Goal: Task Accomplishment & Management: Manage account settings

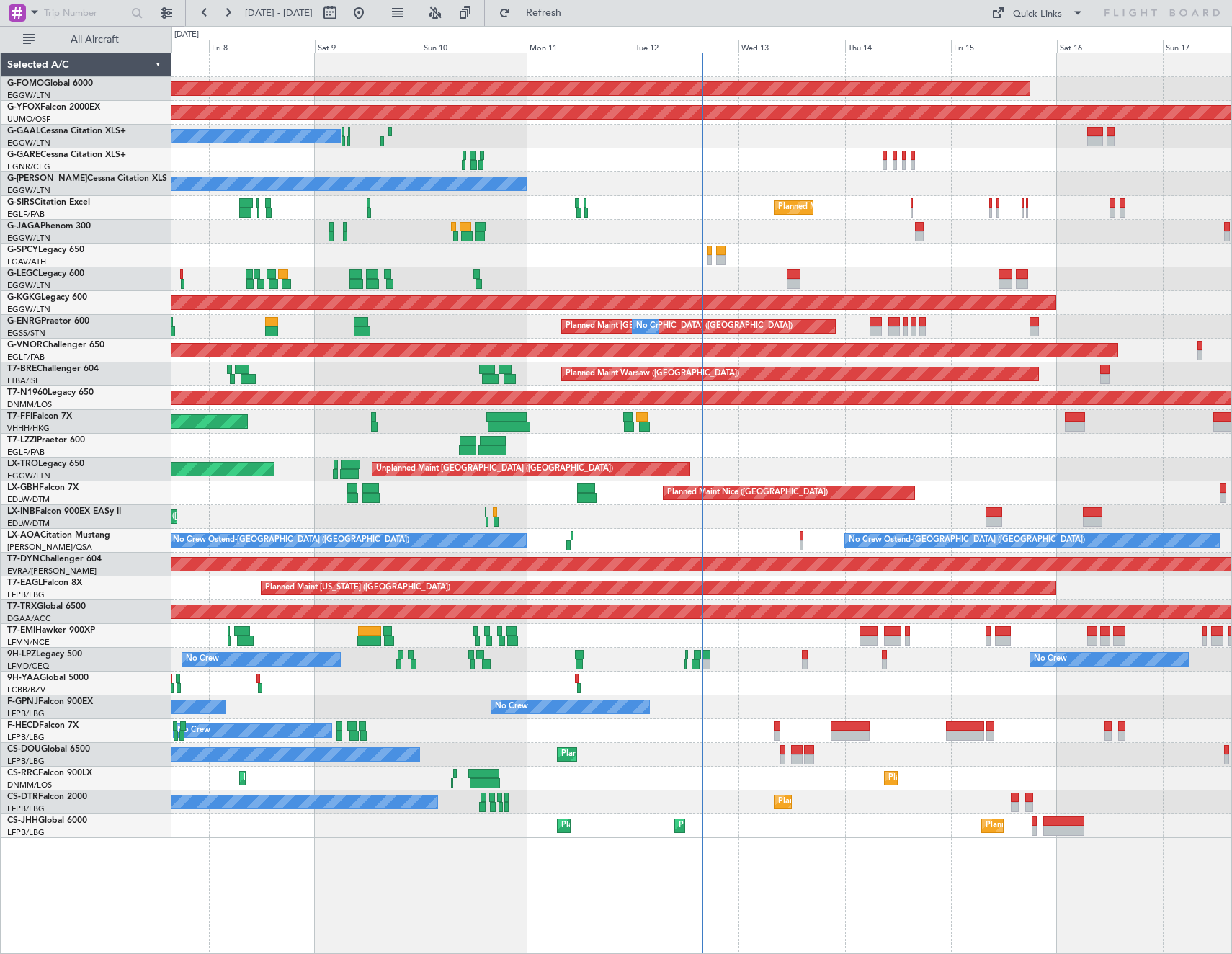
drag, startPoint x: 103, startPoint y: 40, endPoint x: 294, endPoint y: 0, distance: 195.1
click at [103, 40] on span "All Aircraft" at bounding box center [94, 40] width 115 height 10
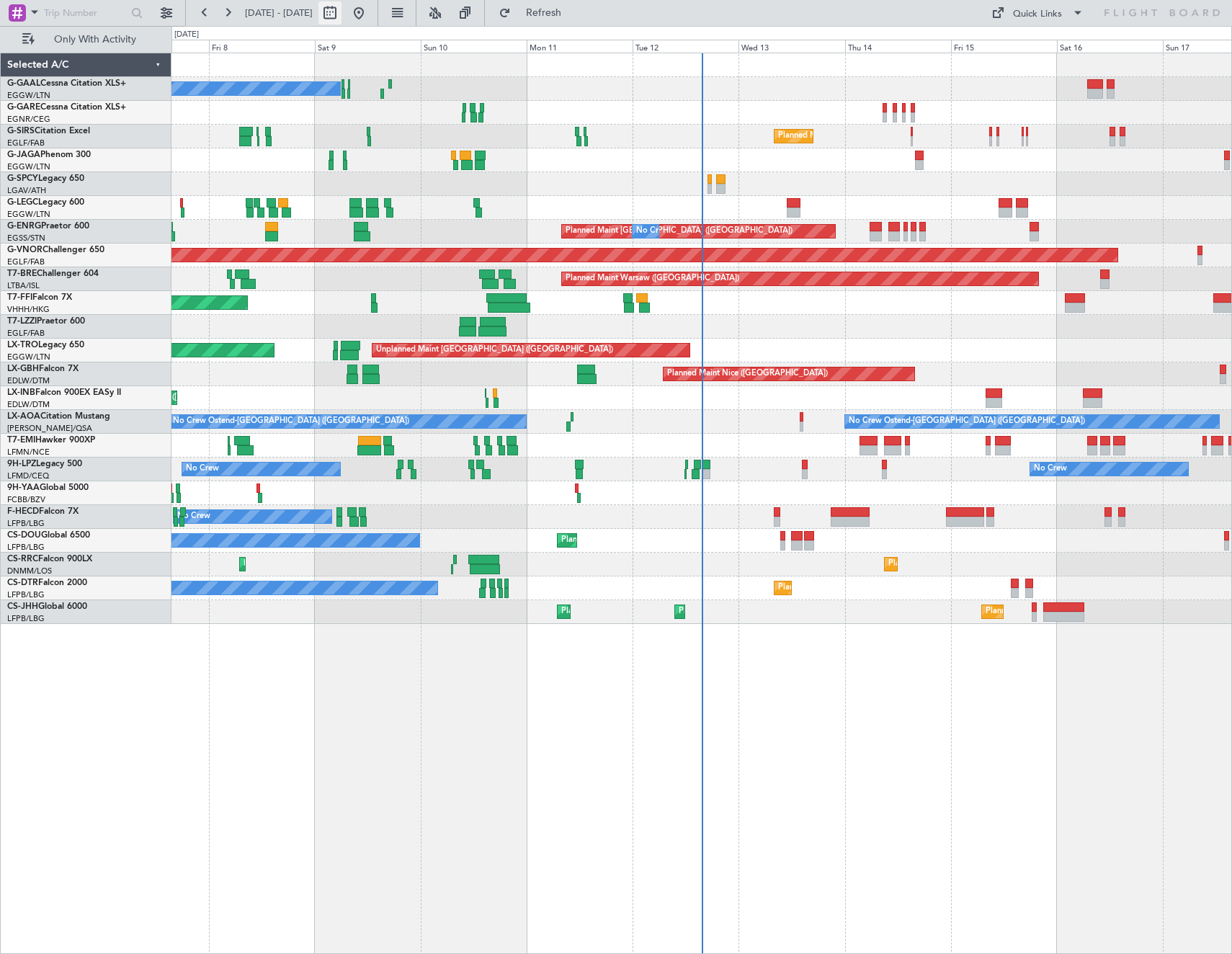
click at [341, 18] on button at bounding box center [329, 13] width 23 height 23
select select "8"
select select "2025"
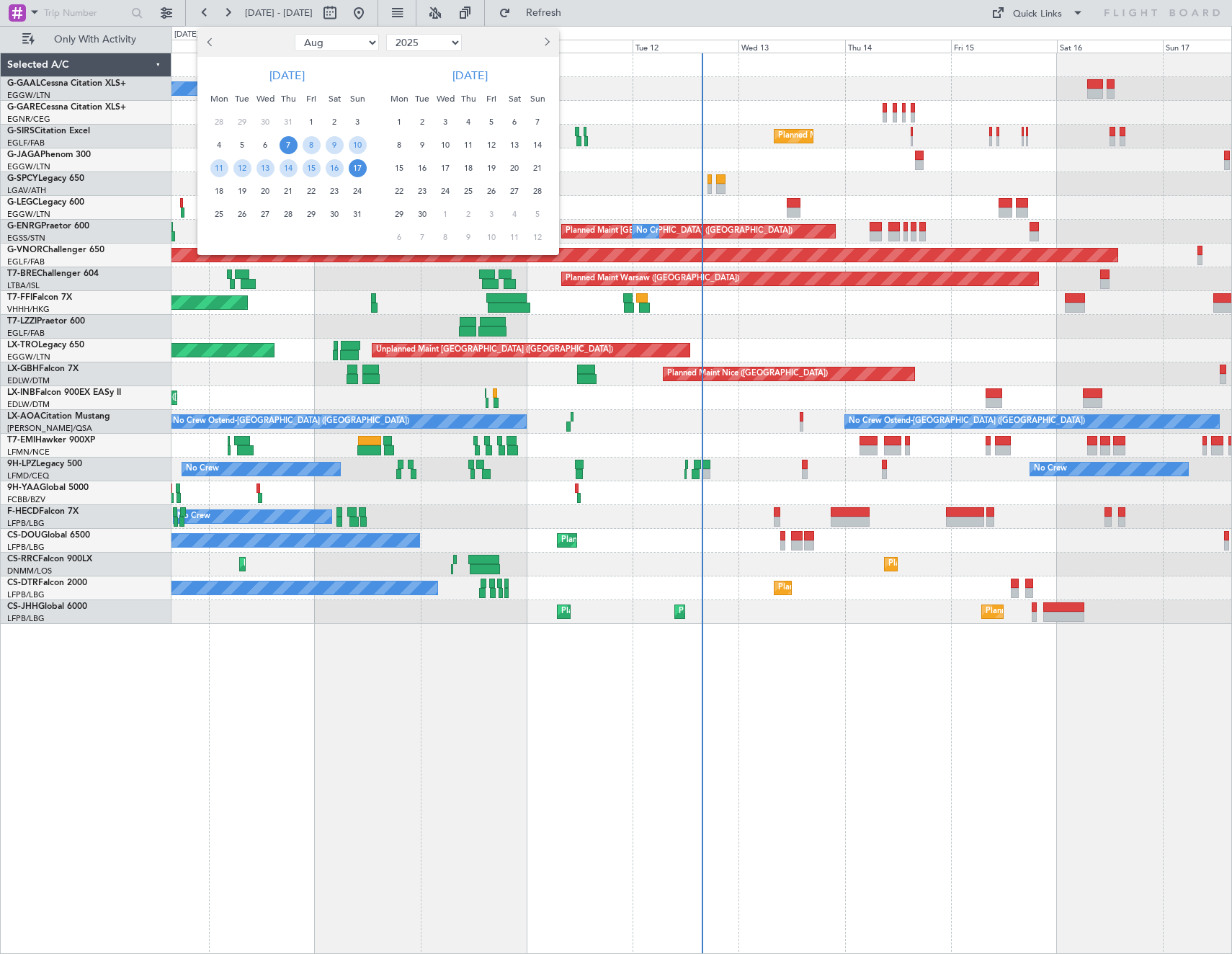
click at [245, 169] on span "12" at bounding box center [242, 168] width 18 height 18
click at [245, 187] on span "19" at bounding box center [242, 191] width 18 height 18
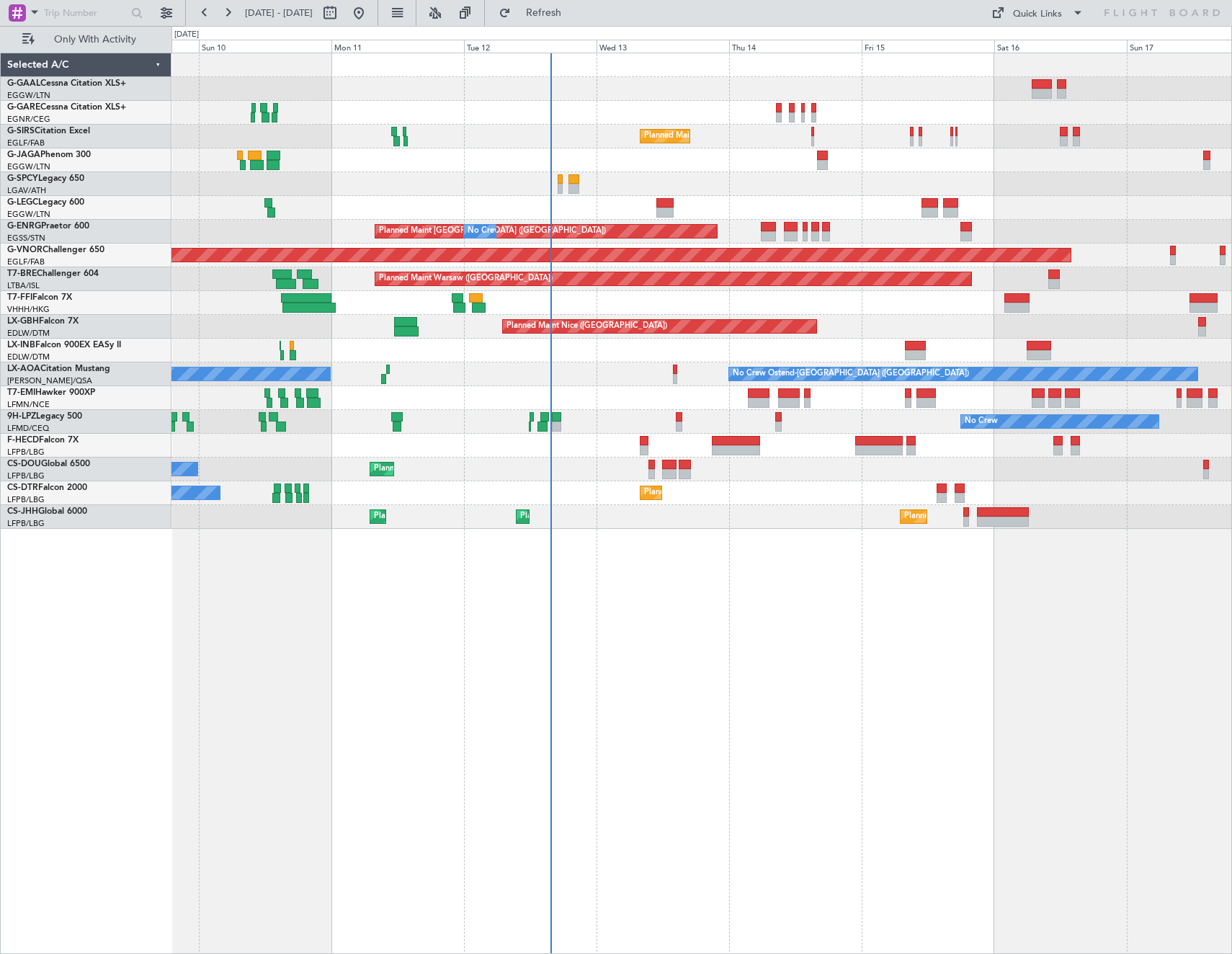
click at [777, 730] on div "No Crew Planned Maint [GEOGRAPHIC_DATA] ([GEOGRAPHIC_DATA]) Planned Maint [GEOG…" at bounding box center [702, 503] width 1061 height 901
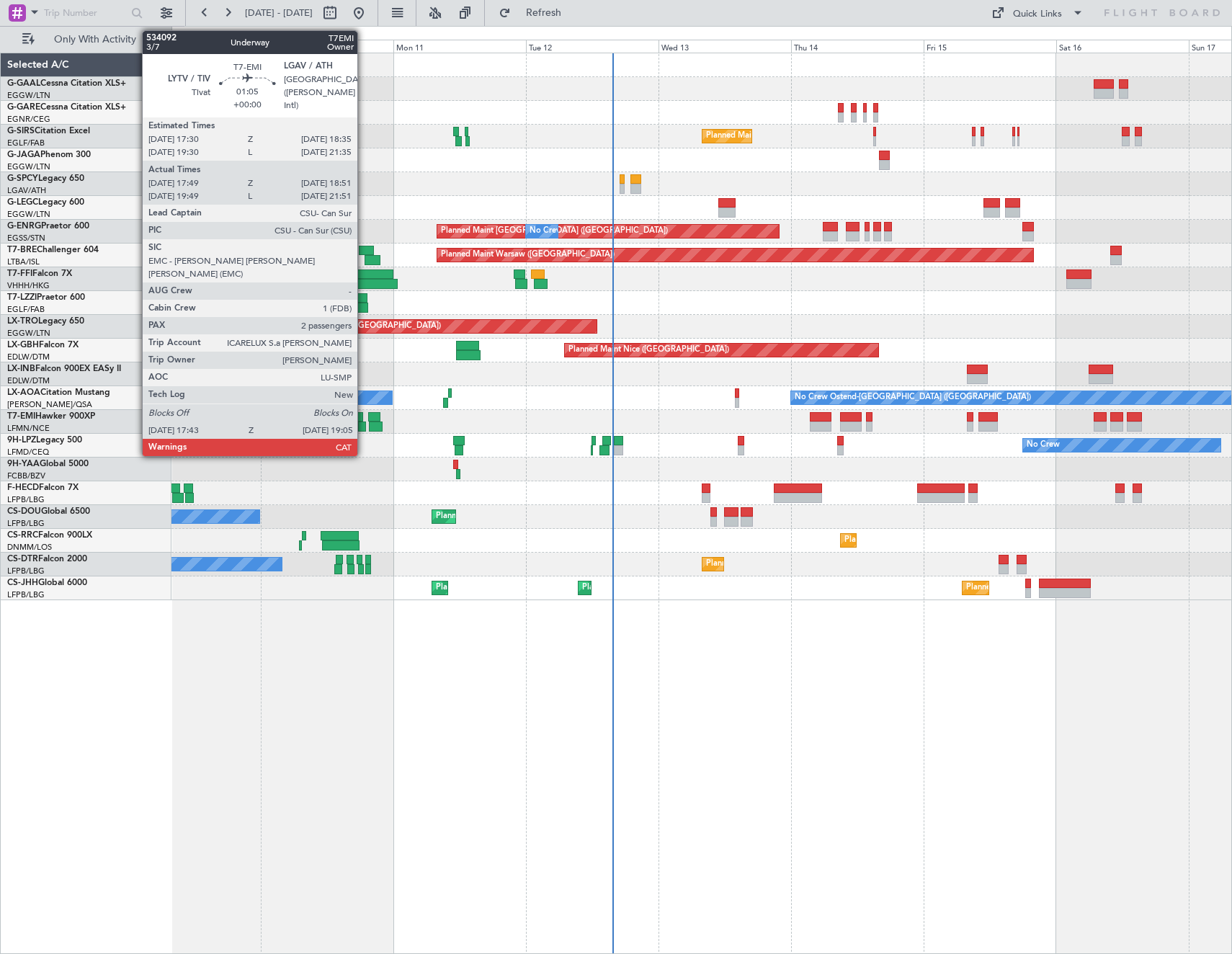
click at [364, 429] on div at bounding box center [361, 427] width 8 height 10
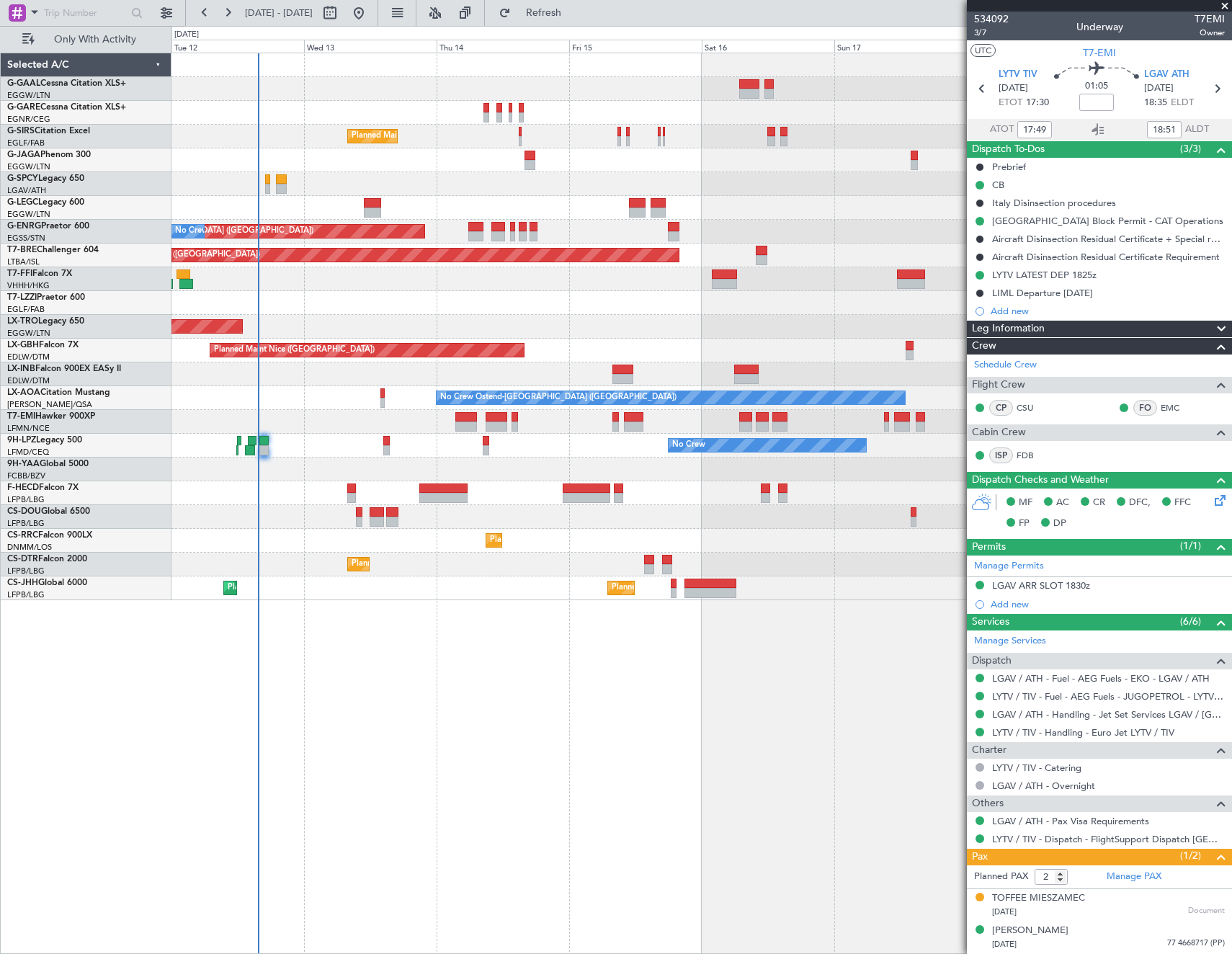
click at [285, 454] on div "Planned Maint [GEOGRAPHIC_DATA] ([GEOGRAPHIC_DATA]) Planned Maint [GEOGRAPHIC_D…" at bounding box center [701, 327] width 1060 height 547
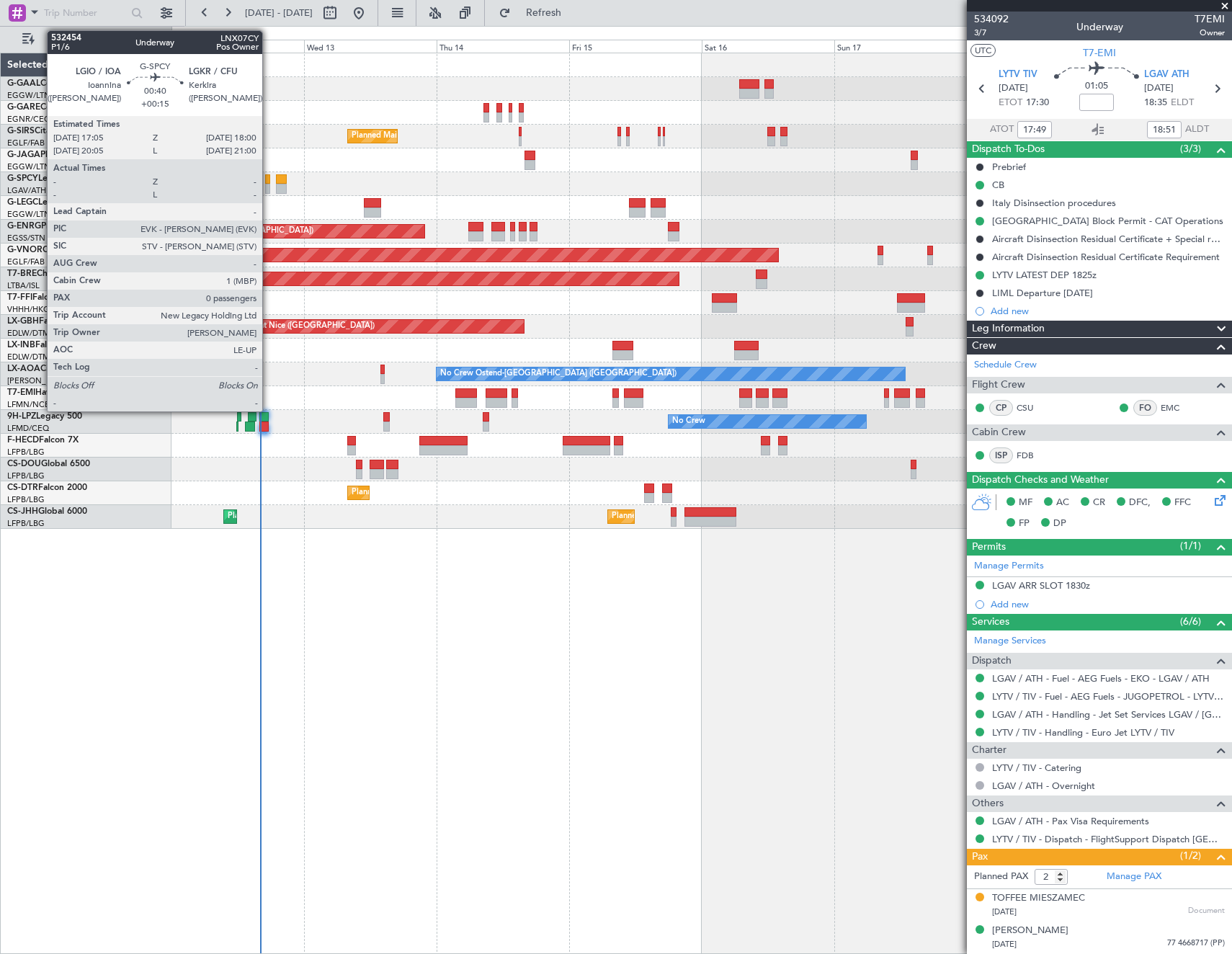
click at [269, 180] on div at bounding box center [267, 179] width 6 height 10
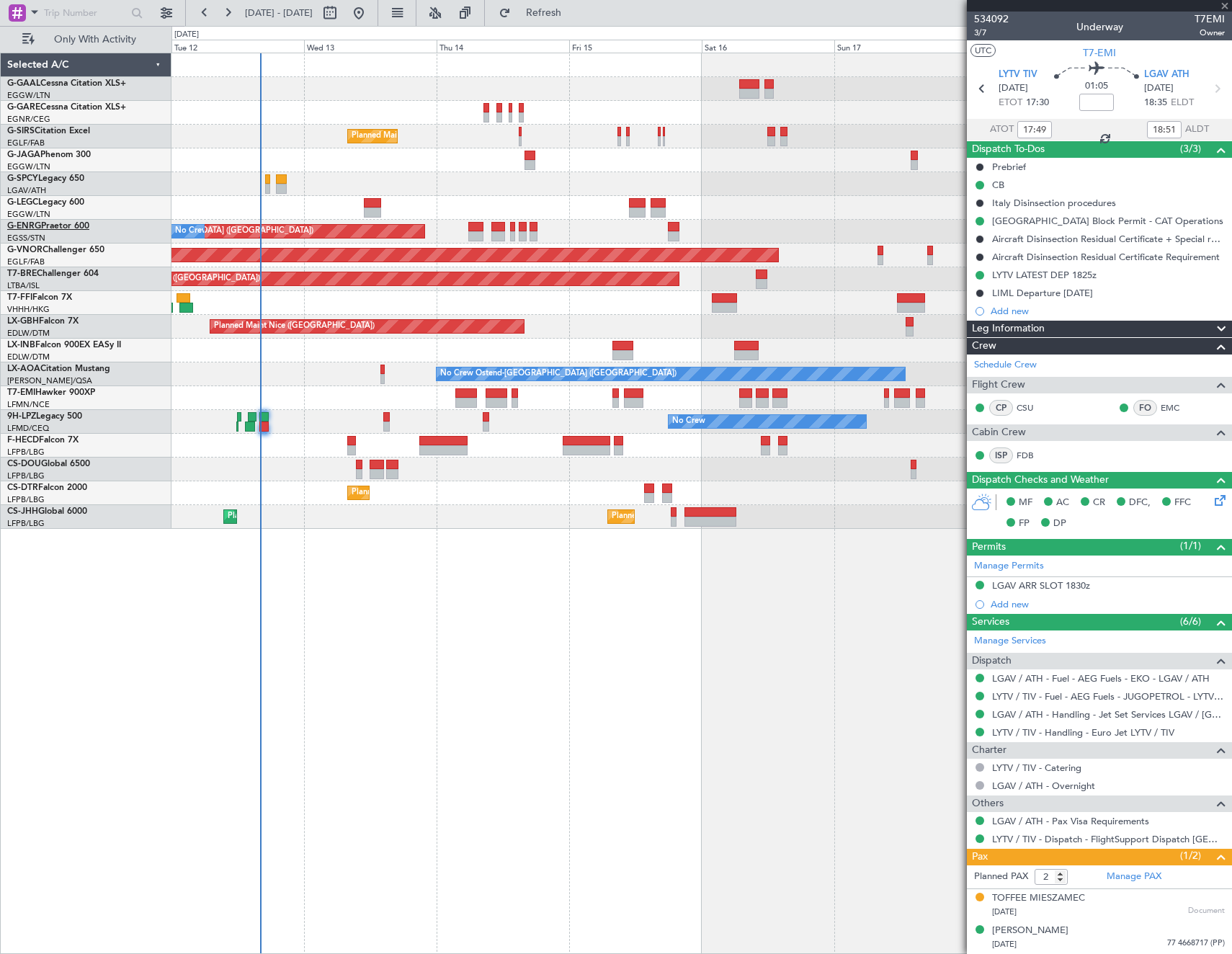
type input "+00:15"
type input "0"
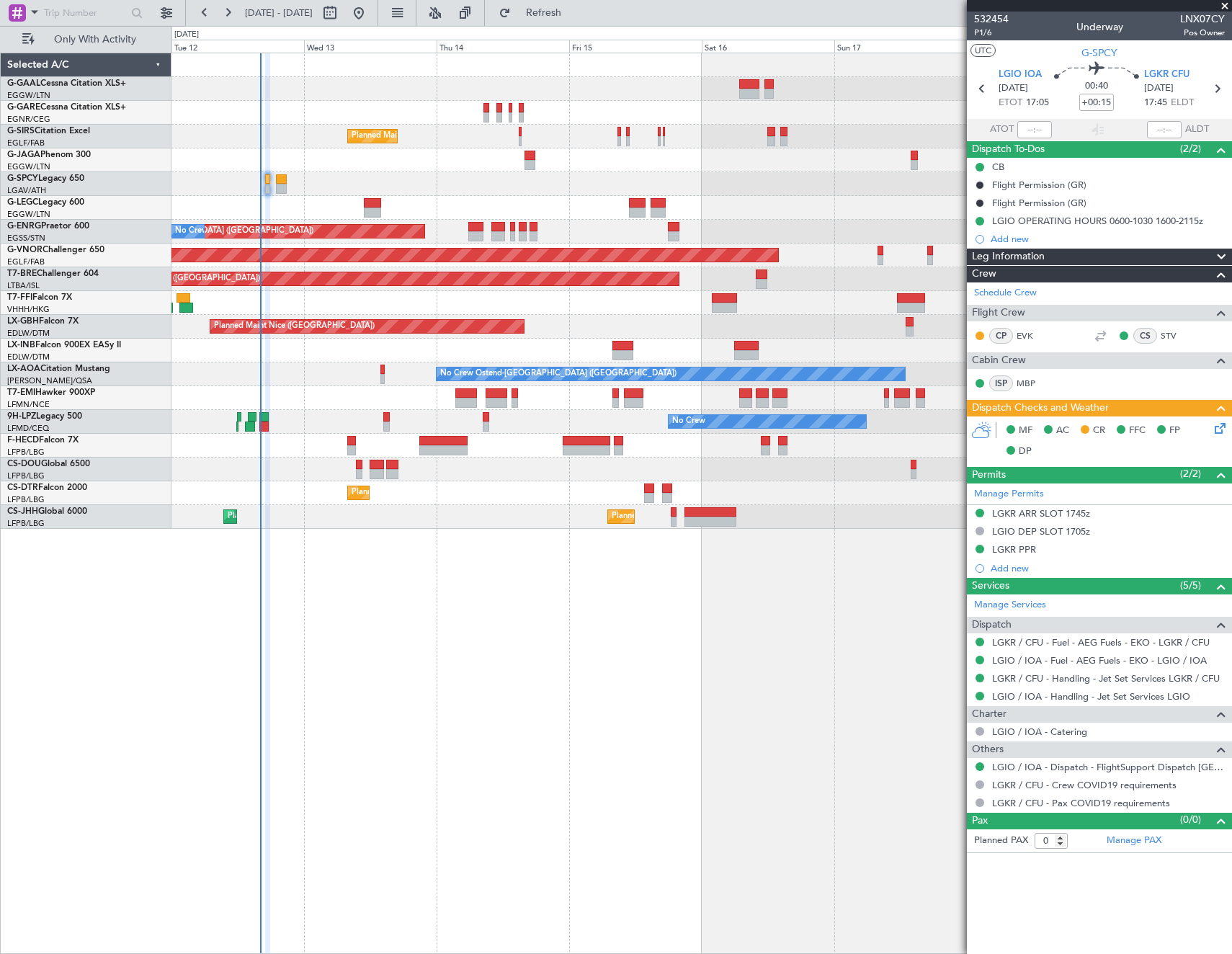
click at [1224, 425] on icon at bounding box center [1218, 426] width 12 height 12
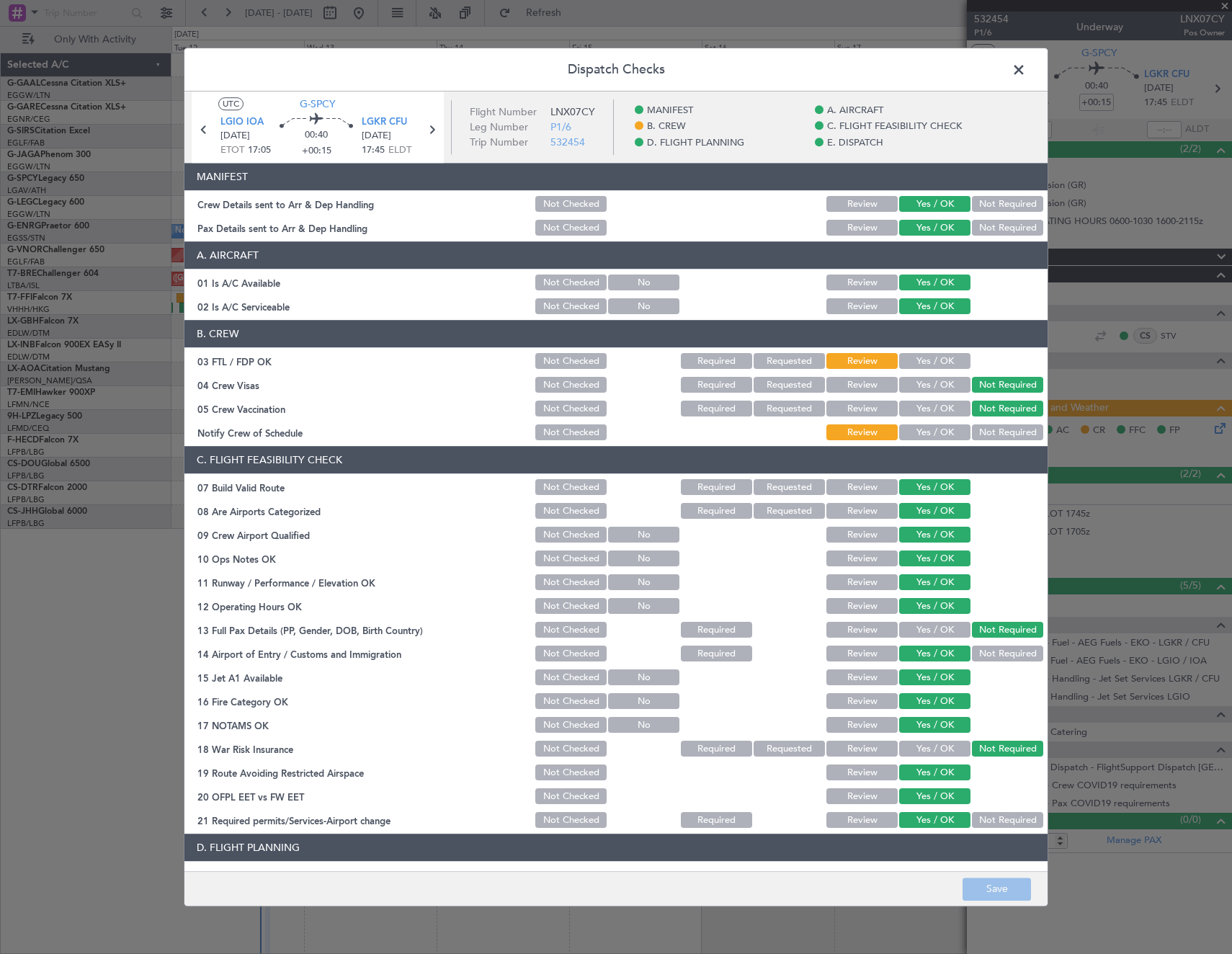
click at [1026, 66] on span at bounding box center [1026, 74] width 0 height 29
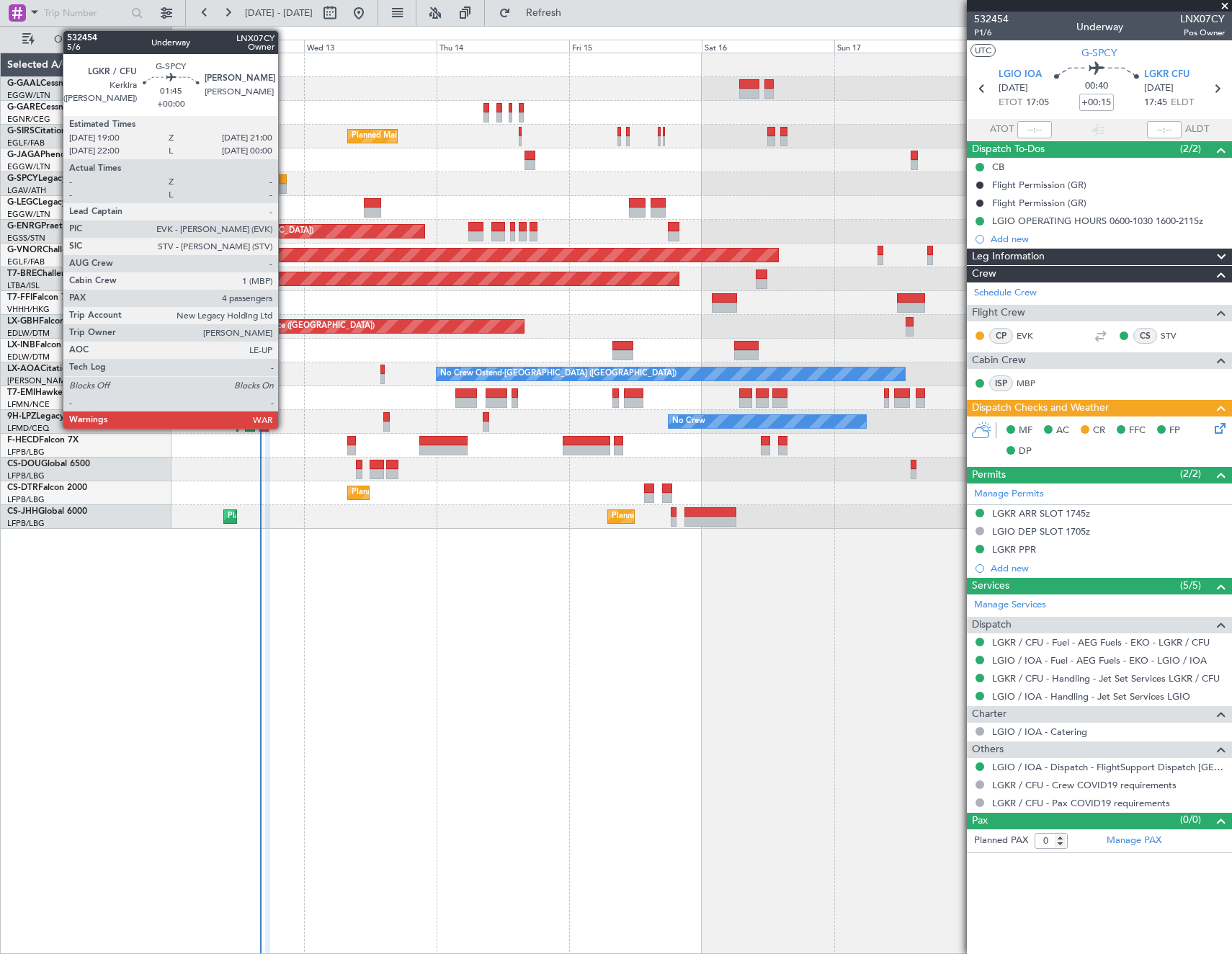
click at [279, 184] on div at bounding box center [282, 188] width 12 height 10
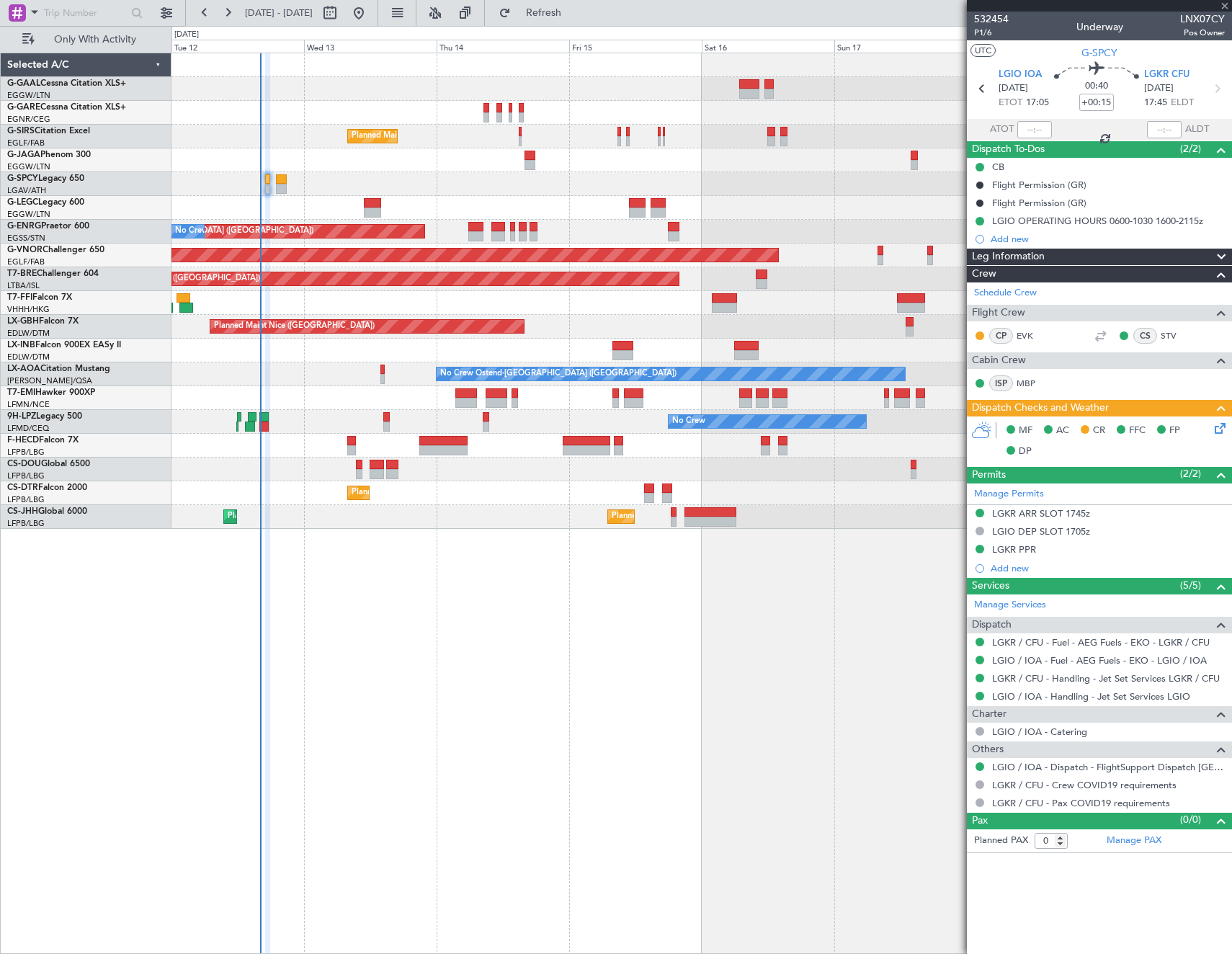
type input "4"
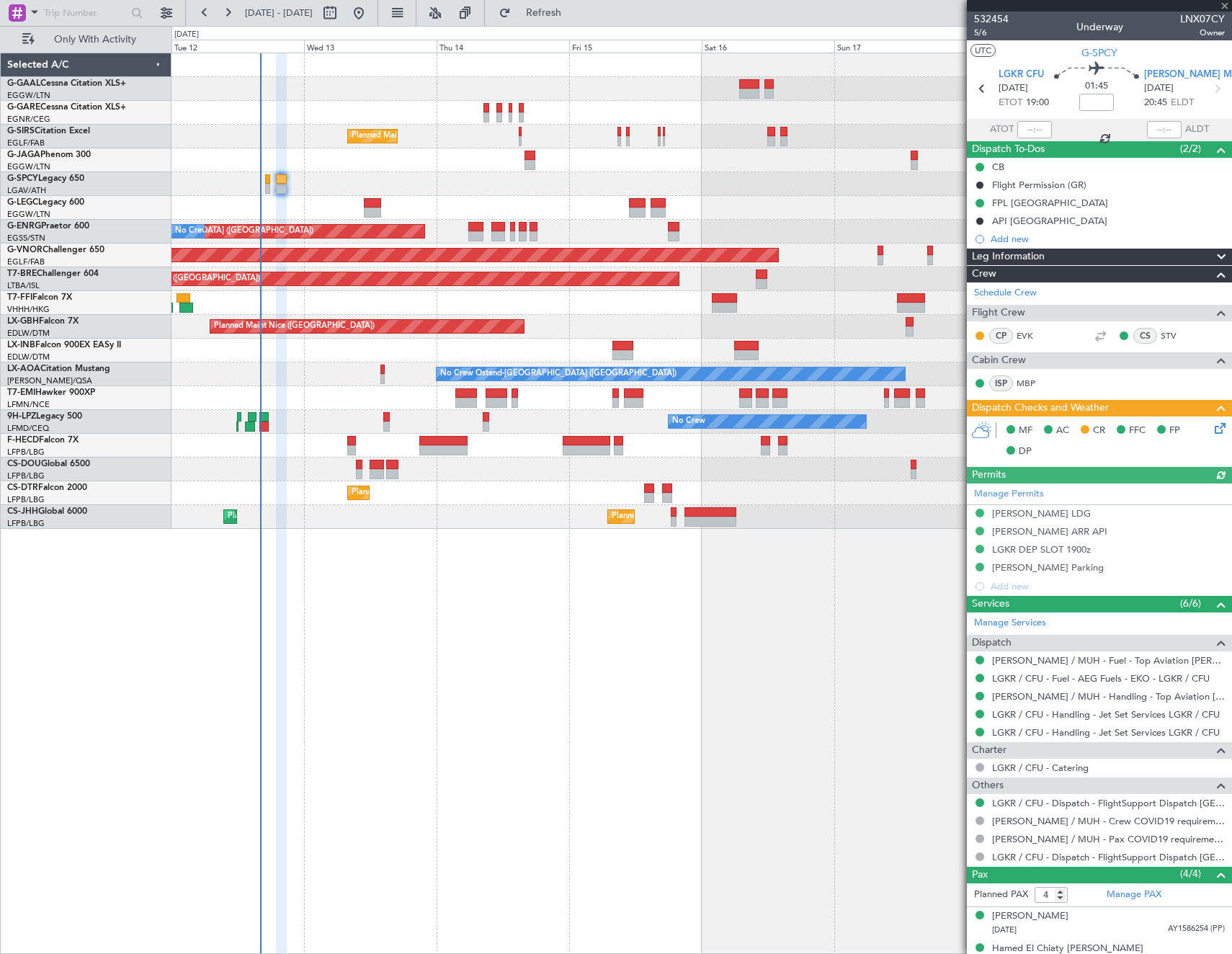
click at [1212, 432] on icon at bounding box center [1218, 426] width 12 height 12
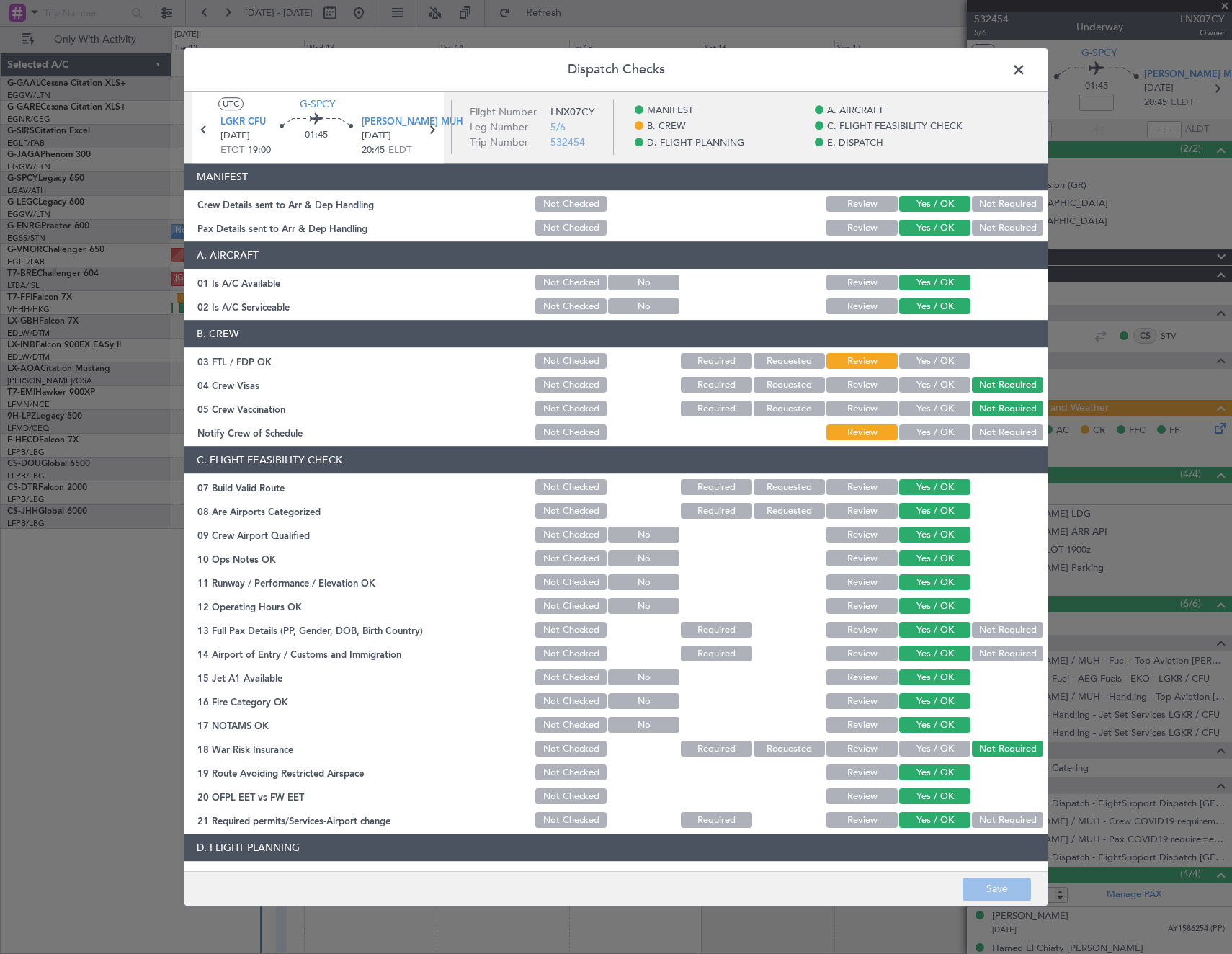
click at [1026, 70] on span at bounding box center [1026, 74] width 0 height 29
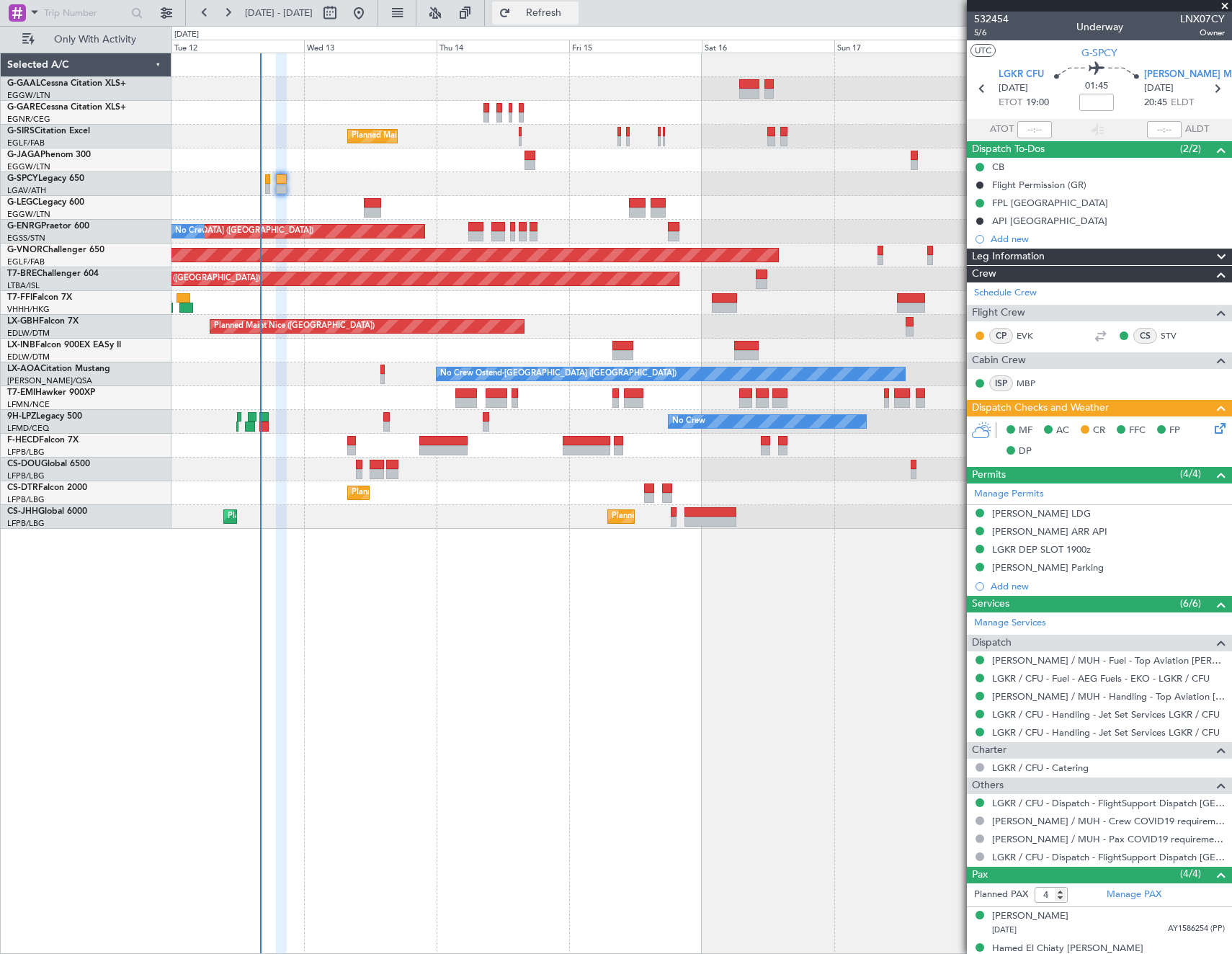
click at [563, 7] on button "Refresh" at bounding box center [535, 13] width 87 height 23
click at [552, 10] on button "Refresh" at bounding box center [535, 13] width 87 height 23
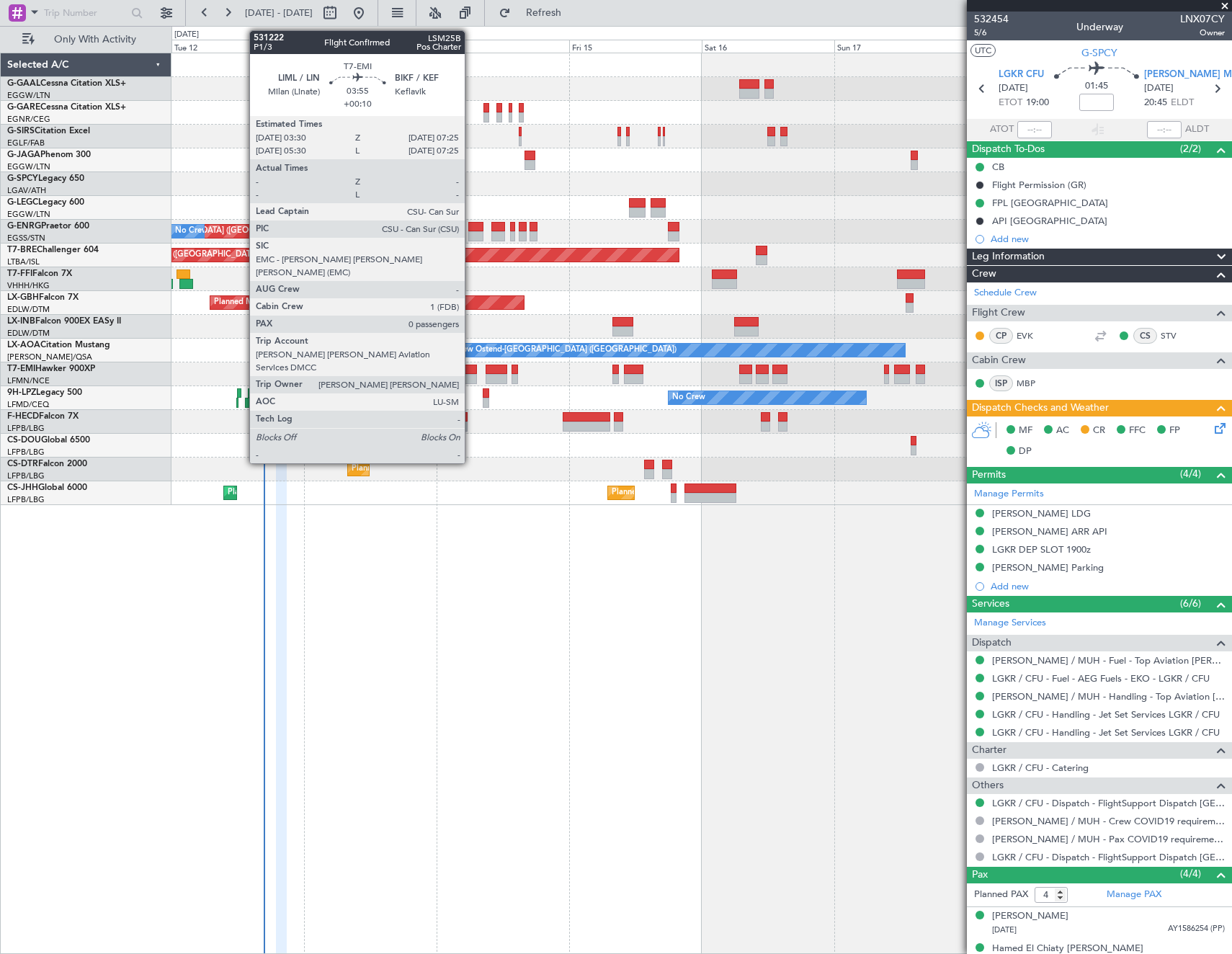
click at [471, 371] on div at bounding box center [467, 370] width 22 height 10
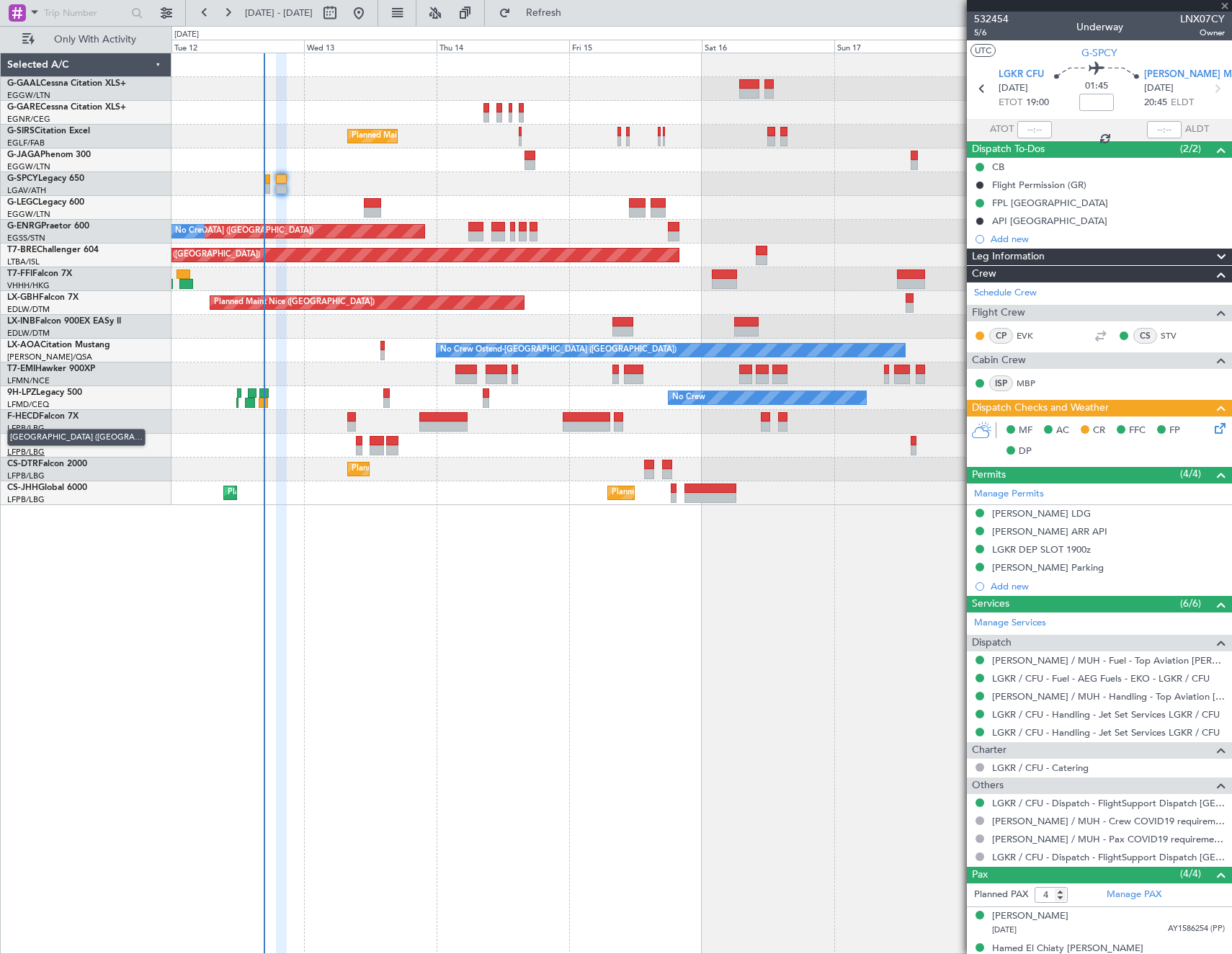
type input "+00:10"
type input "0"
